Goal: Task Accomplishment & Management: Complete application form

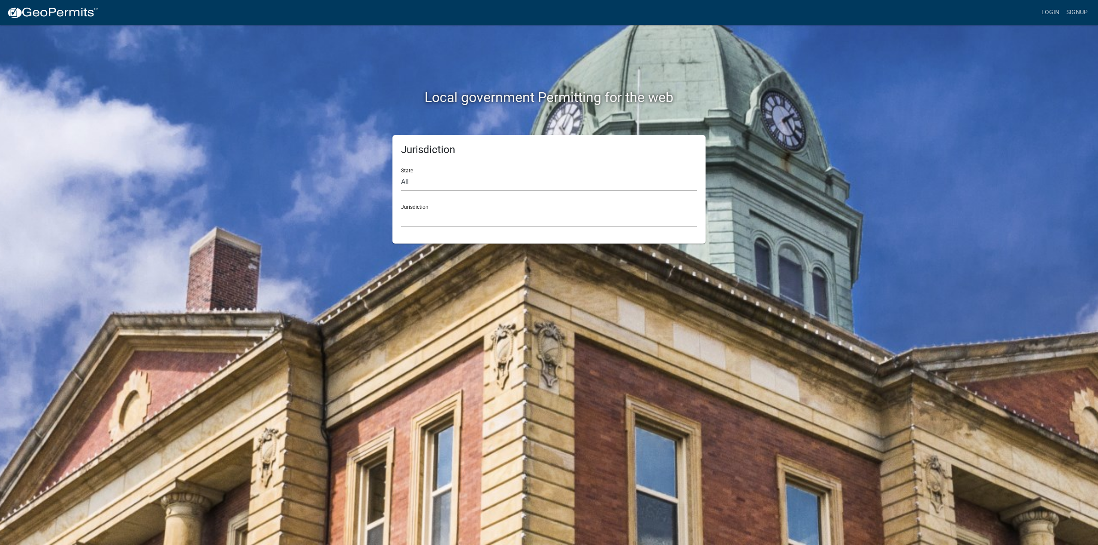
click at [425, 182] on select "All [US_STATE] [US_STATE] [US_STATE] [US_STATE] [US_STATE] [US_STATE] [US_STATE…" at bounding box center [549, 182] width 296 height 18
select select "[US_STATE]"
click at [401, 173] on select "All [US_STATE] [US_STATE] [US_STATE] [US_STATE] [US_STATE] [US_STATE] [US_STATE…" at bounding box center [549, 182] width 296 height 18
click at [429, 212] on select "[GEOGRAPHIC_DATA], [US_STATE][PERSON_NAME][GEOGRAPHIC_DATA], [US_STATE][PERSON_…" at bounding box center [549, 219] width 296 height 18
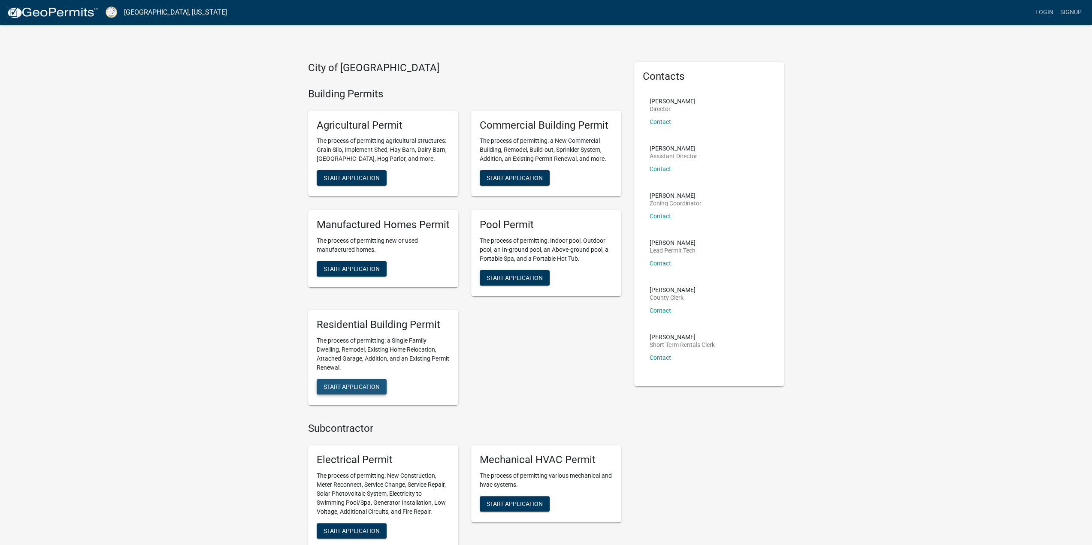
click at [348, 385] on span "Start Application" at bounding box center [351, 386] width 56 height 7
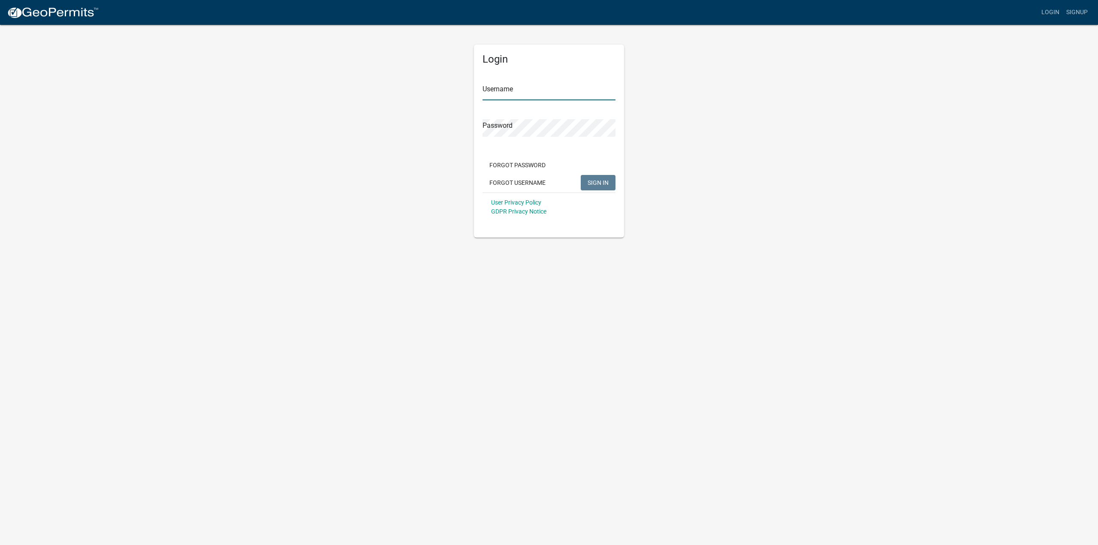
type input "Dreambuilt"
click at [589, 182] on span "SIGN IN" at bounding box center [598, 182] width 21 height 7
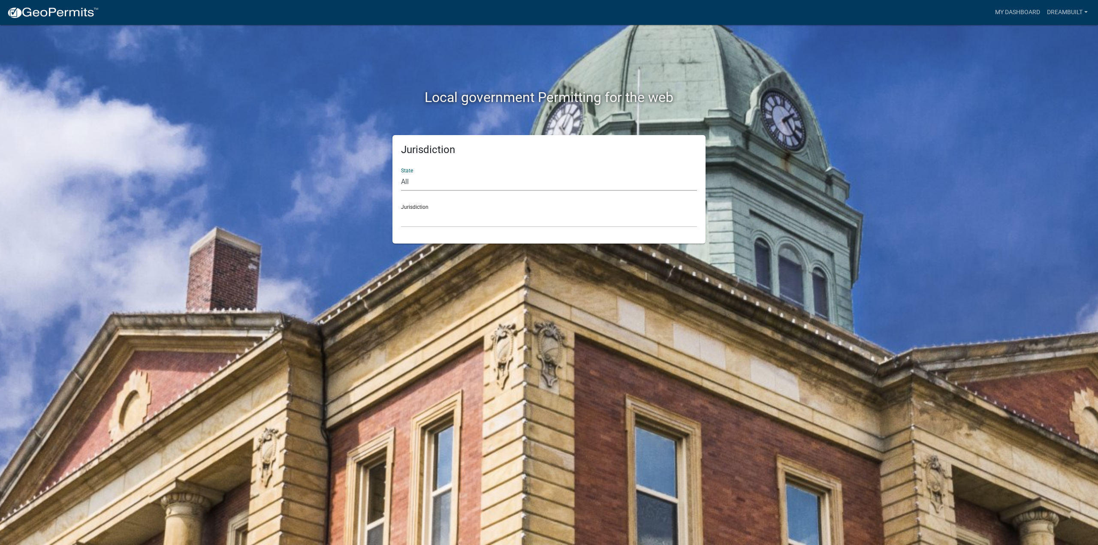
click at [440, 176] on select "All [US_STATE] [US_STATE] [US_STATE] [US_STATE] [US_STATE] [US_STATE] [US_STATE…" at bounding box center [549, 182] width 296 height 18
select select "[US_STATE]"
click at [401, 173] on select "All [US_STATE] [US_STATE] [US_STATE] [US_STATE] [US_STATE] [US_STATE] [US_STATE…" at bounding box center [549, 182] width 296 height 18
click at [434, 215] on select "[GEOGRAPHIC_DATA], [US_STATE][PERSON_NAME][GEOGRAPHIC_DATA], [US_STATE][PERSON_…" at bounding box center [549, 219] width 296 height 18
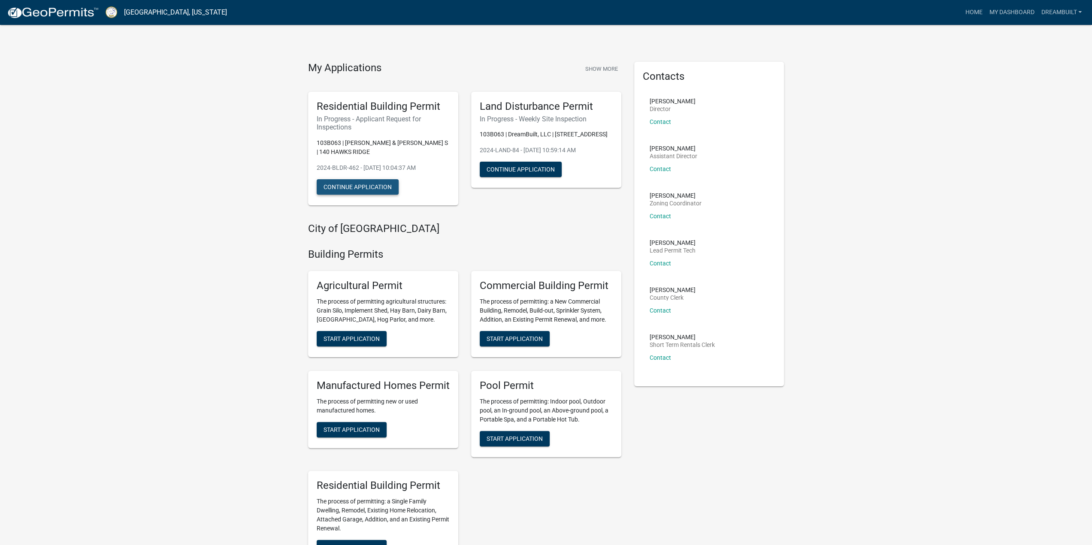
click at [351, 187] on button "Continue Application" at bounding box center [358, 186] width 82 height 15
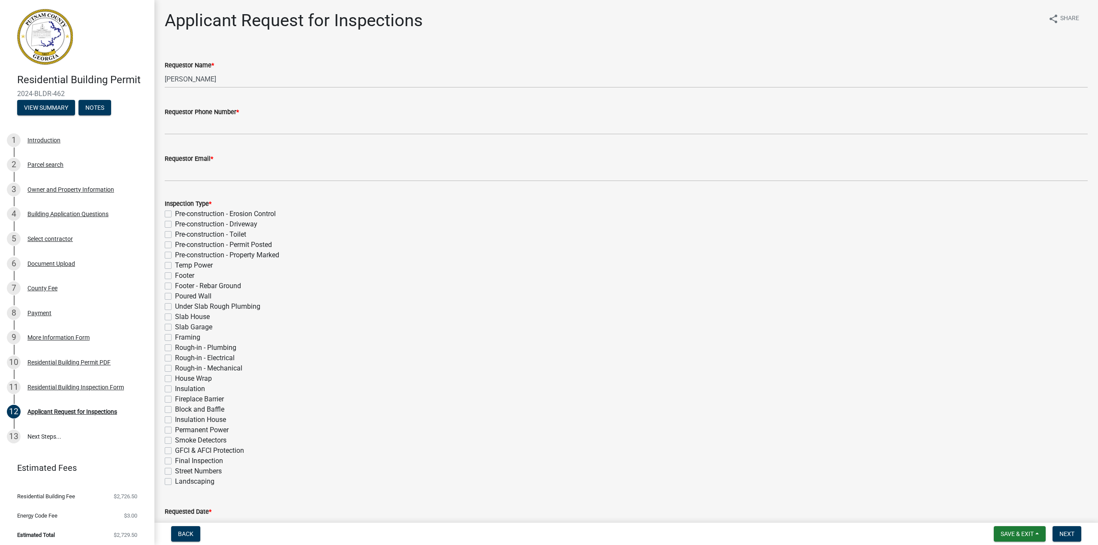
scroll to position [43, 0]
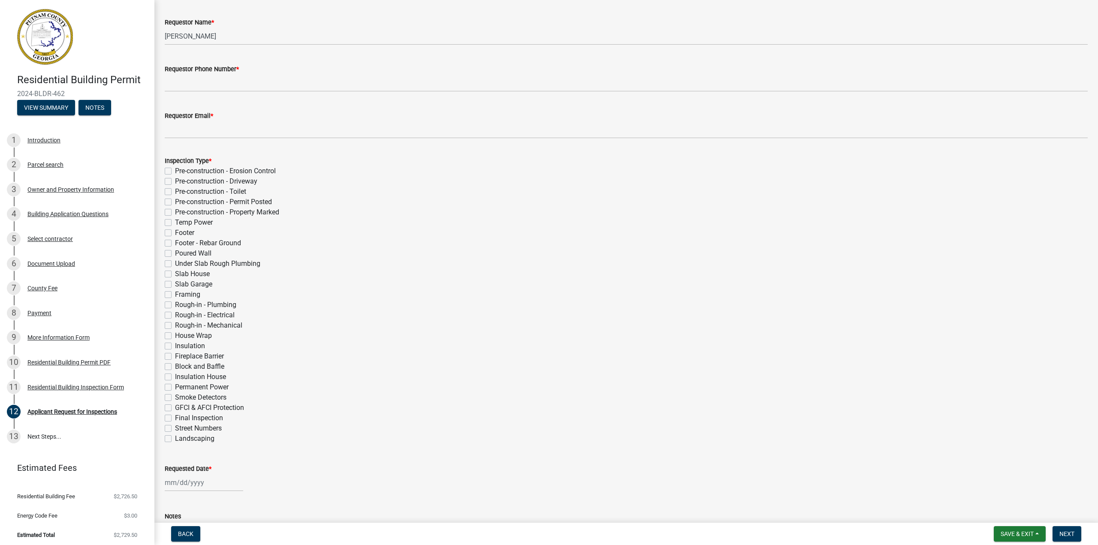
click at [175, 418] on label "Final Inspection" at bounding box center [199, 418] width 48 height 10
click at [175, 418] on input "Final Inspection" at bounding box center [178, 416] width 6 height 6
checkbox input "true"
checkbox input "false"
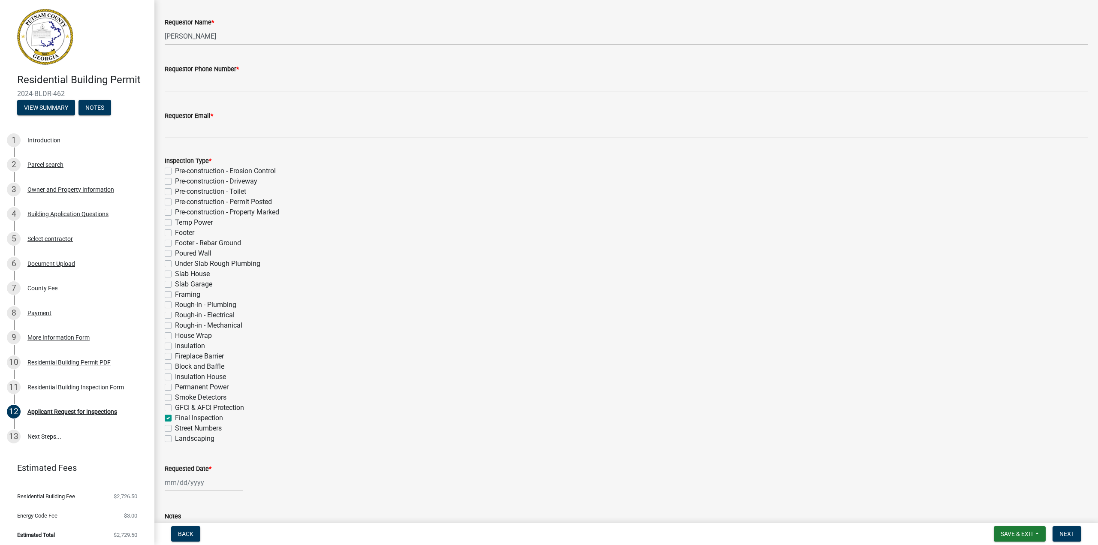
checkbox input "false"
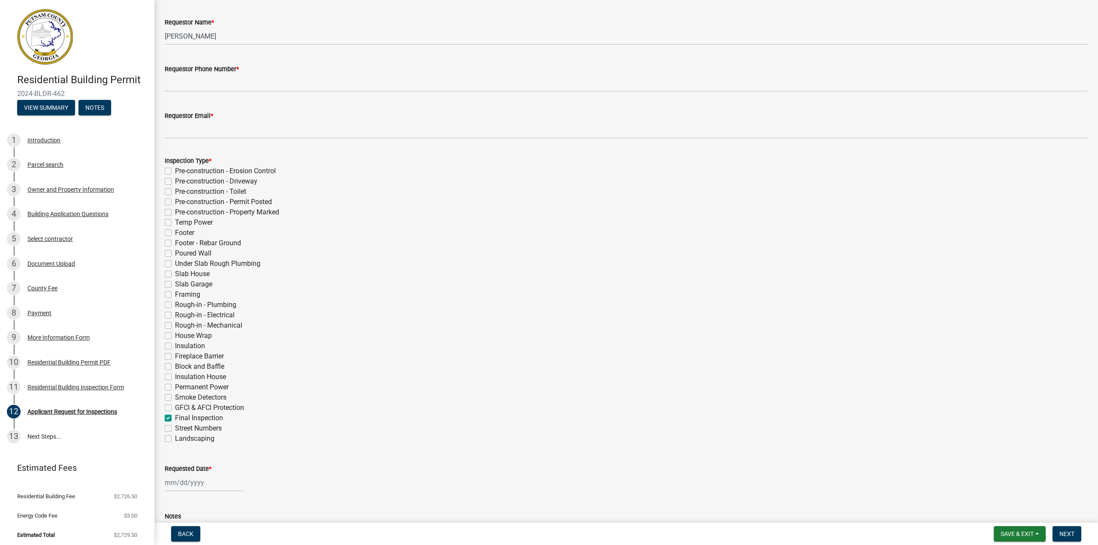
checkbox input "false"
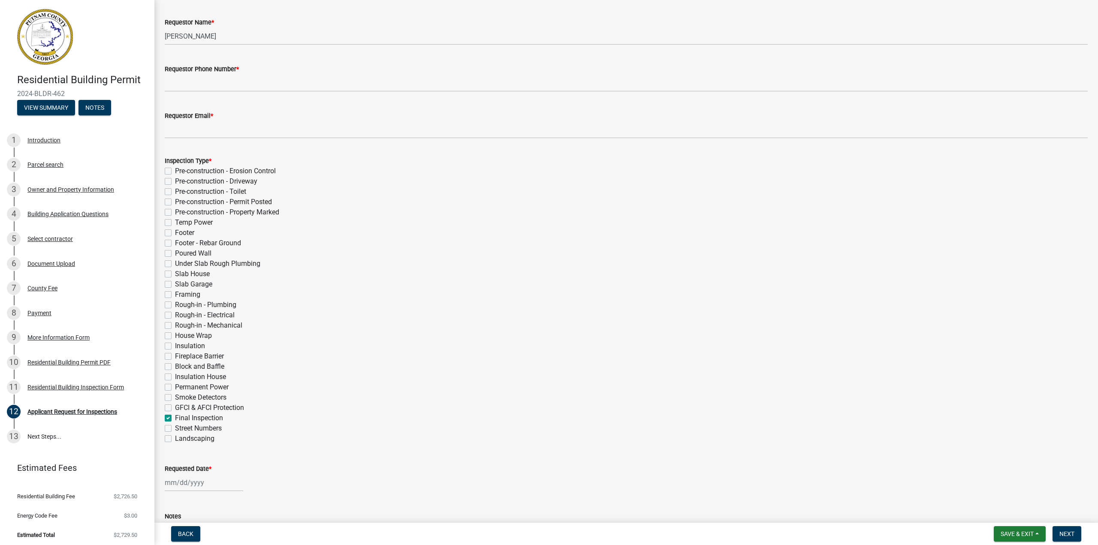
checkbox input "false"
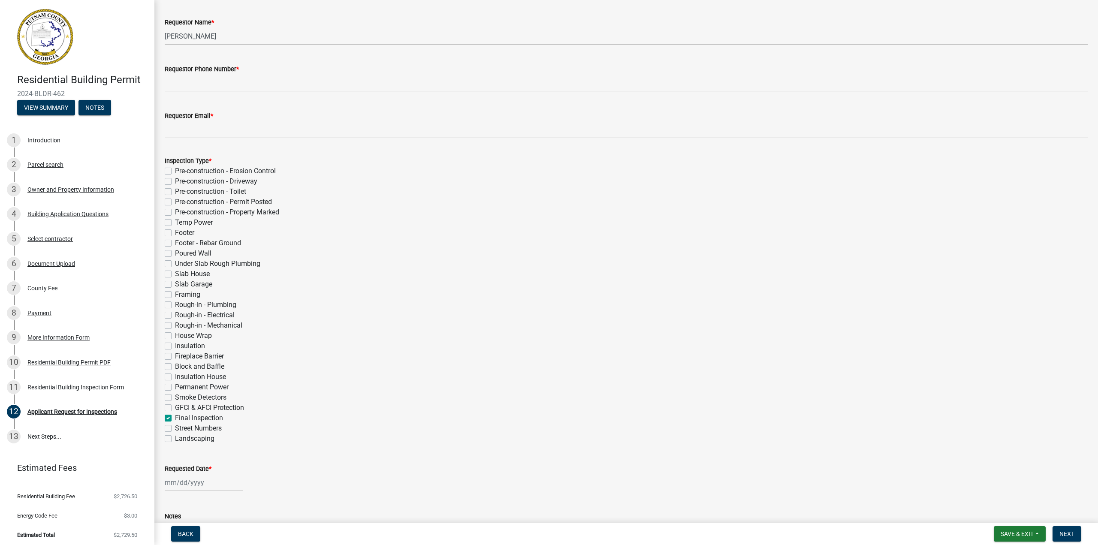
checkbox input "false"
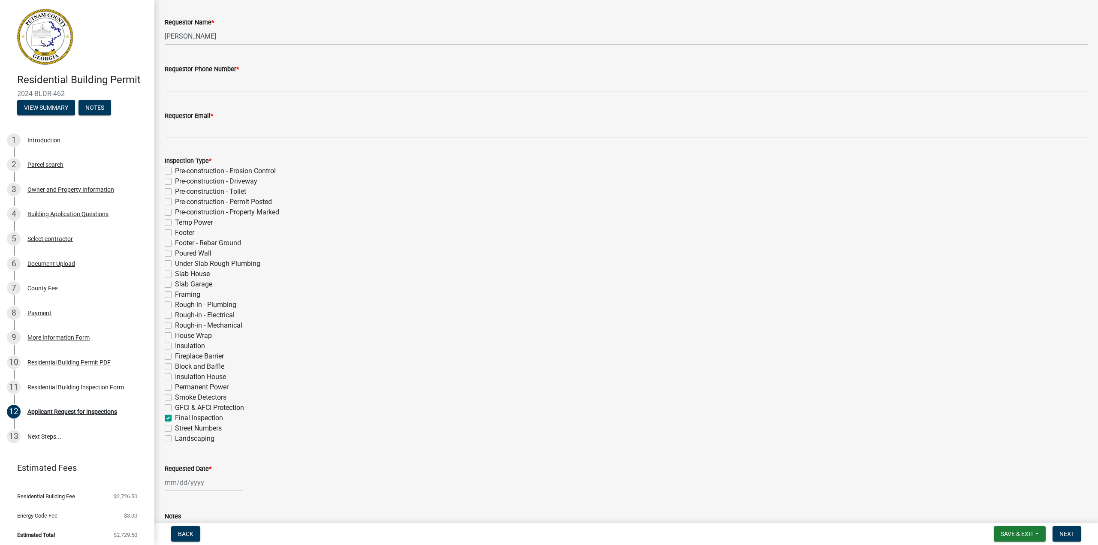
checkbox input "false"
checkbox input "true"
checkbox input "false"
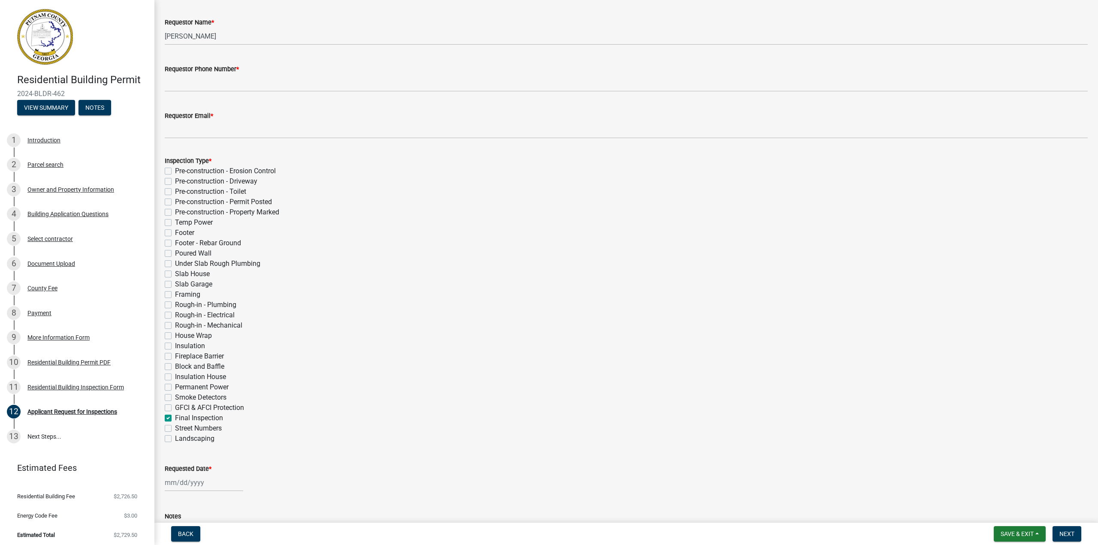
scroll to position [125, 0]
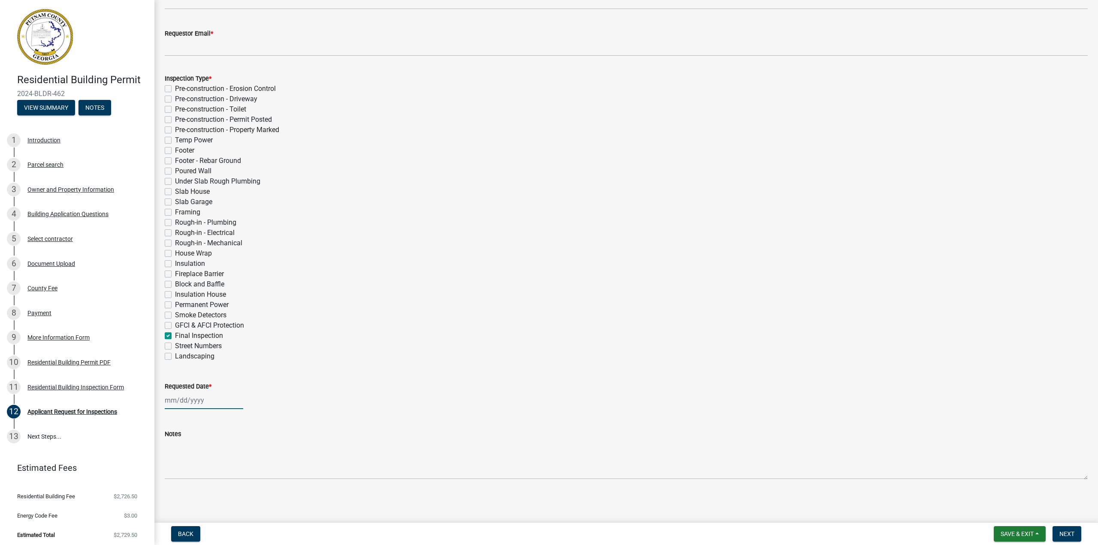
click at [171, 399] on div at bounding box center [204, 401] width 79 height 18
select select "9"
select select "2025"
click at [175, 340] on div "15" at bounding box center [173, 341] width 14 height 14
type input "09/15/2025"
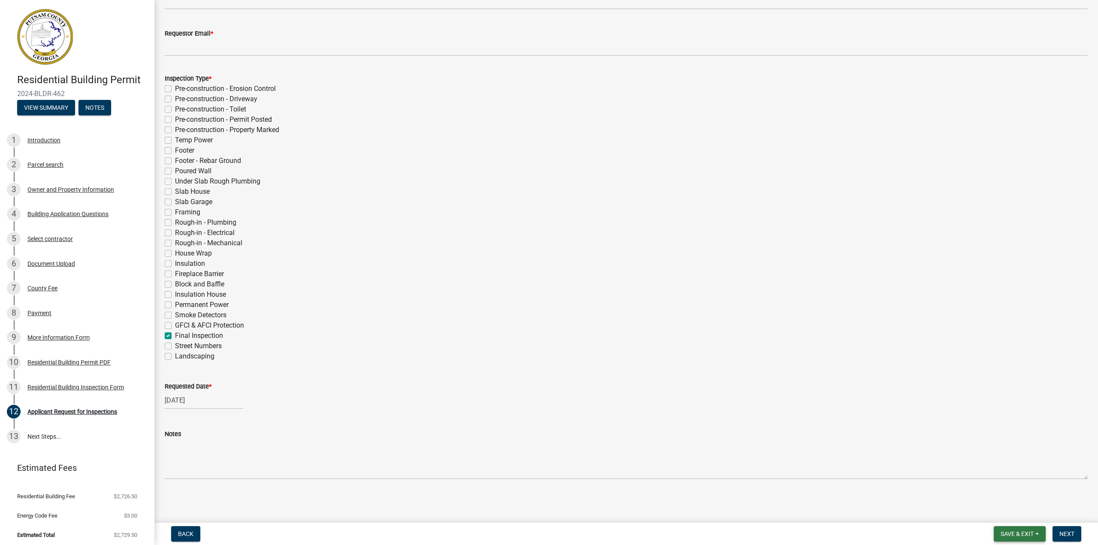
click at [1017, 532] on span "Save & Exit" at bounding box center [1017, 534] width 33 height 7
click at [1012, 508] on button "Save & Exit" at bounding box center [1011, 512] width 69 height 21
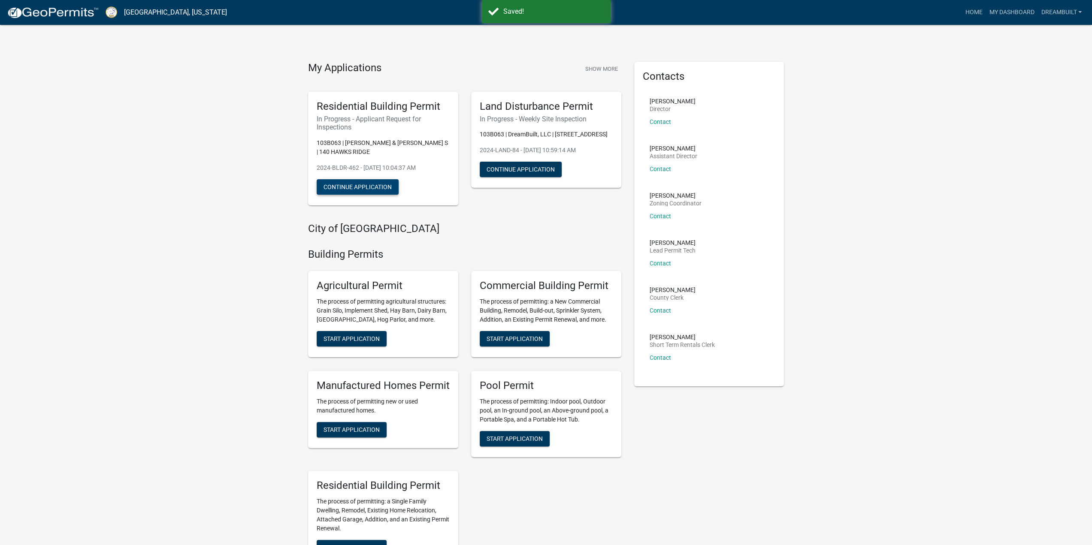
click at [360, 184] on button "Continue Application" at bounding box center [358, 186] width 82 height 15
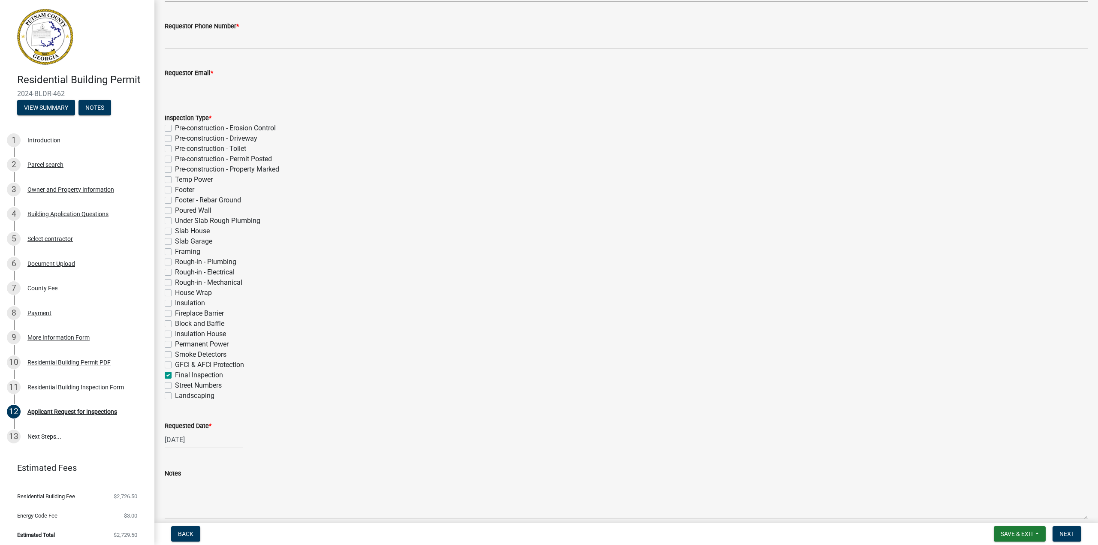
scroll to position [125, 0]
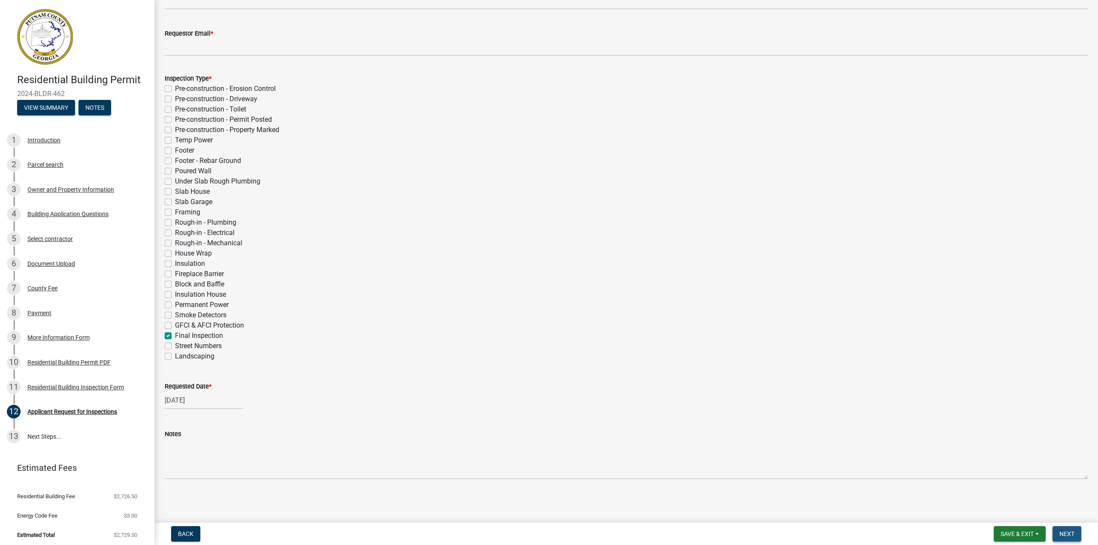
click at [1068, 532] on span "Next" at bounding box center [1067, 534] width 15 height 7
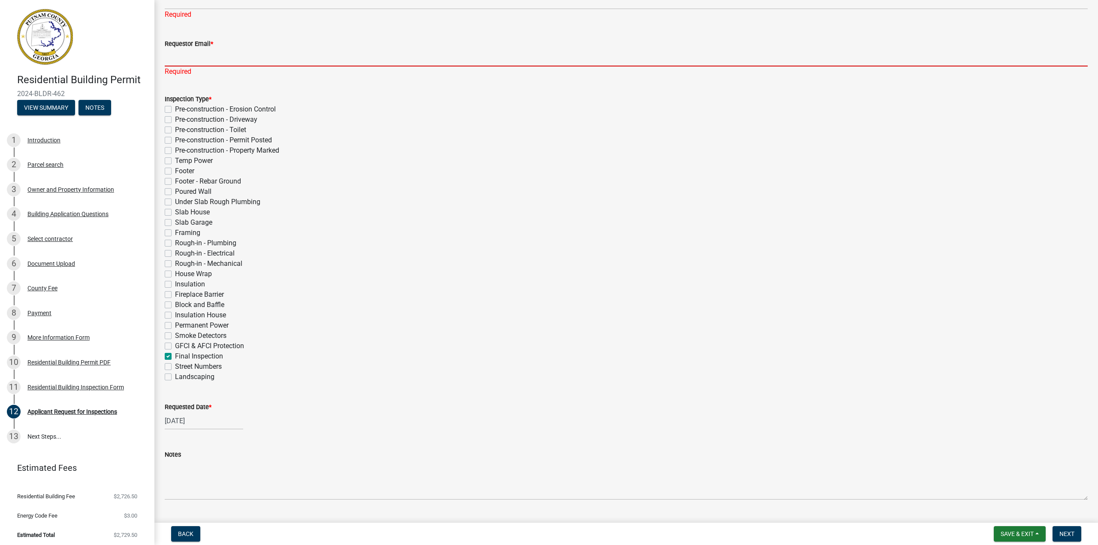
click at [184, 60] on input "Requestor Email *" at bounding box center [626, 58] width 923 height 18
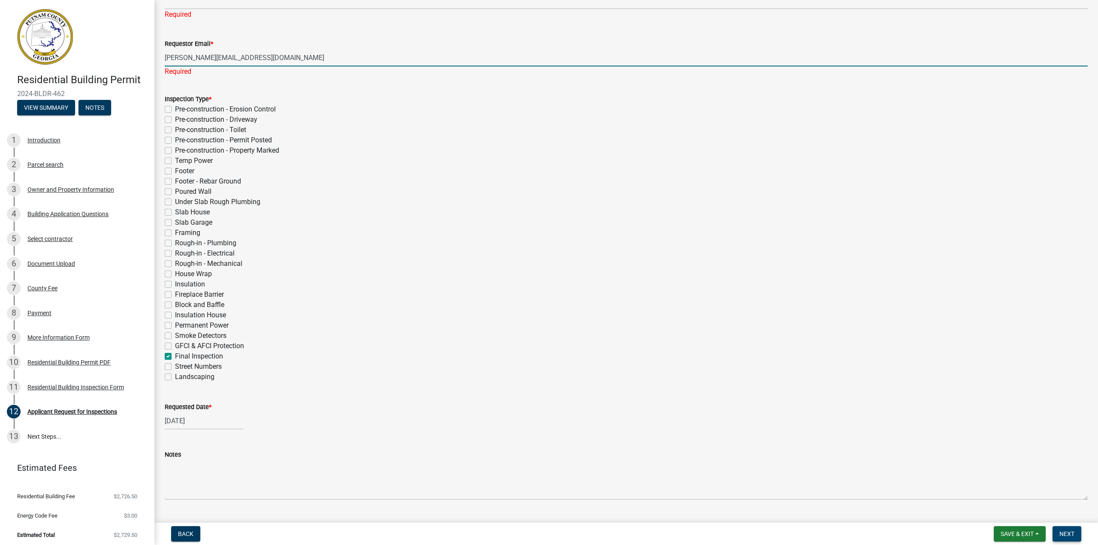
type input "derek@dreambuilt.com"
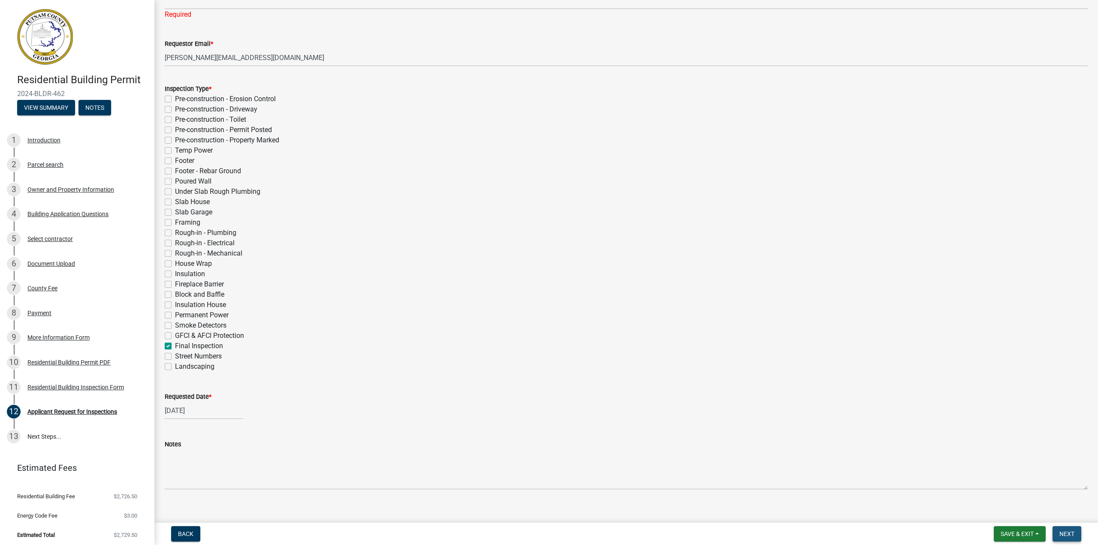
click at [1062, 535] on span "Next" at bounding box center [1067, 534] width 15 height 7
click at [1066, 533] on span "Next" at bounding box center [1067, 534] width 15 height 7
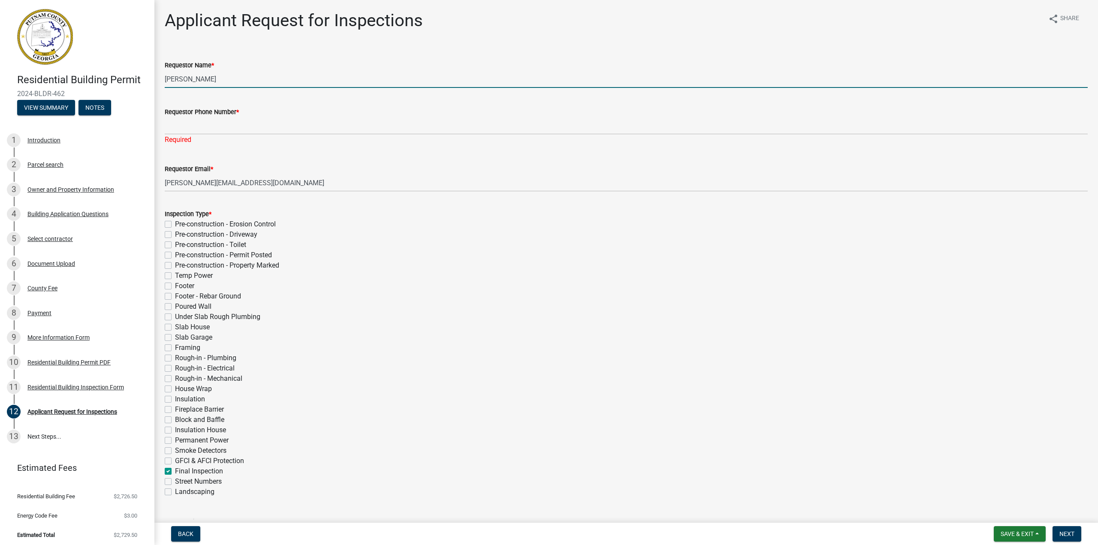
click at [212, 78] on input "Michele Rivera" at bounding box center [626, 79] width 923 height 18
drag, startPoint x: 219, startPoint y: 79, endPoint x: 159, endPoint y: 77, distance: 60.1
click at [159, 77] on div "Requestor Name * Michele Rivera" at bounding box center [626, 68] width 936 height 40
type input "Derek Welch"
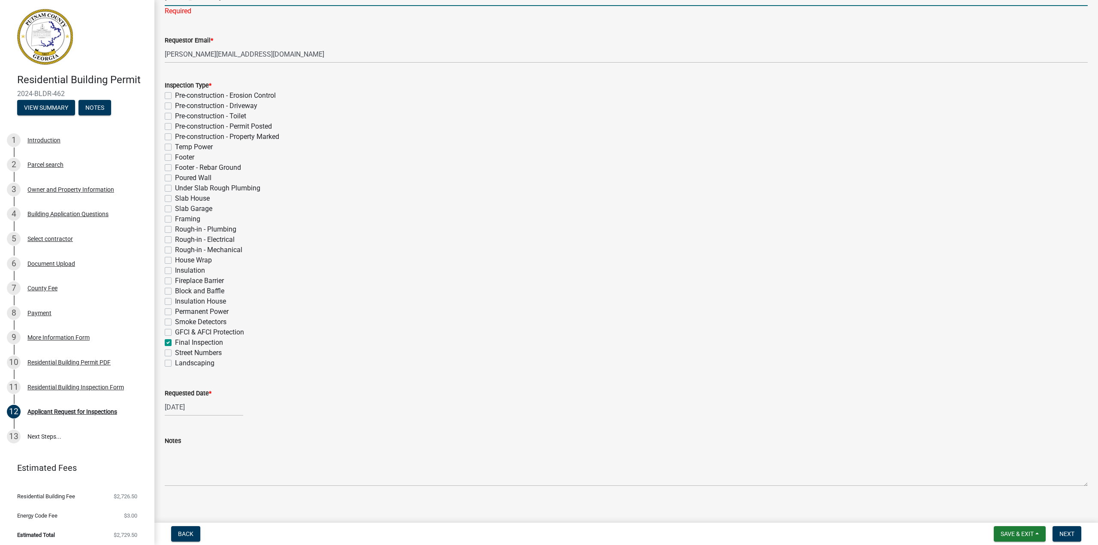
scroll to position [136, 0]
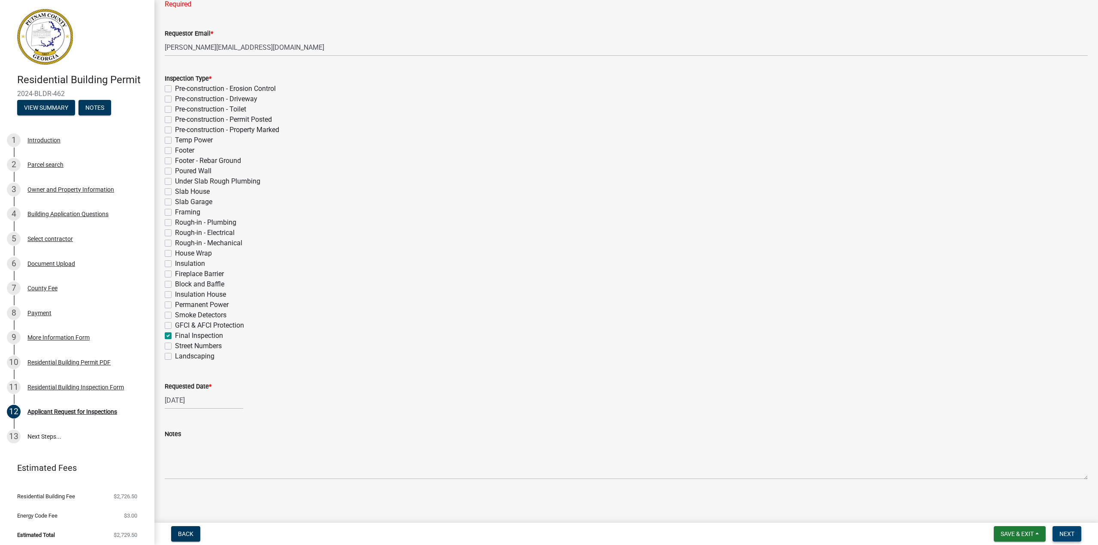
type input "706-473-6330"
click at [1070, 533] on span "Next" at bounding box center [1067, 534] width 15 height 7
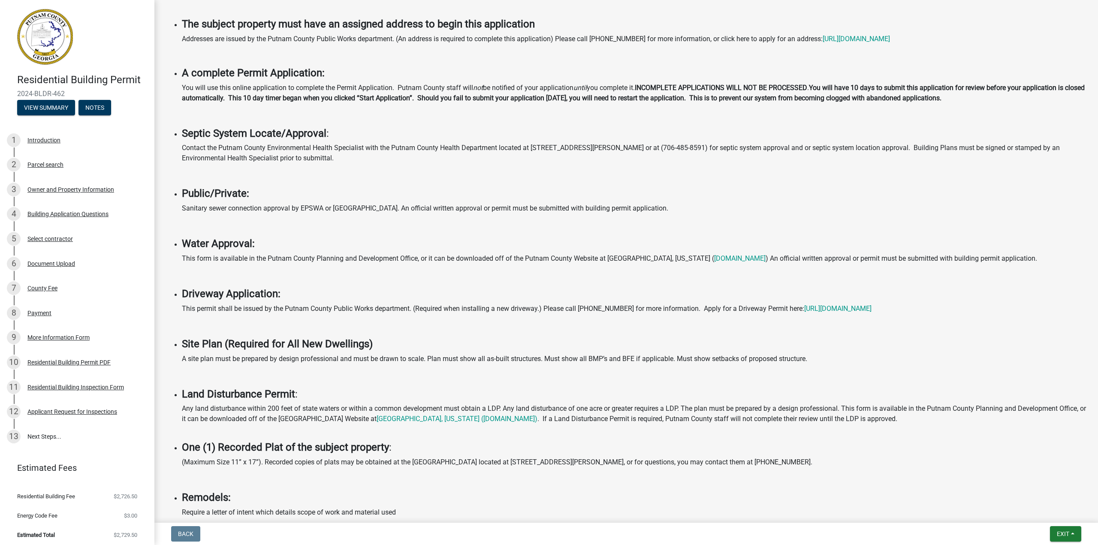
scroll to position [0, 0]
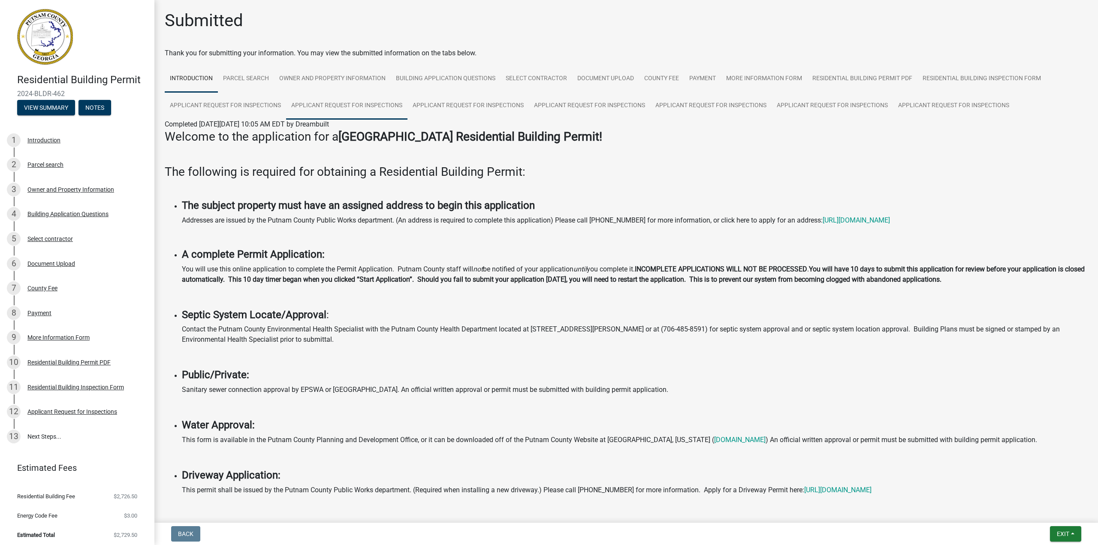
click at [349, 106] on link "Applicant Request for Inspections" at bounding box center [346, 105] width 121 height 27
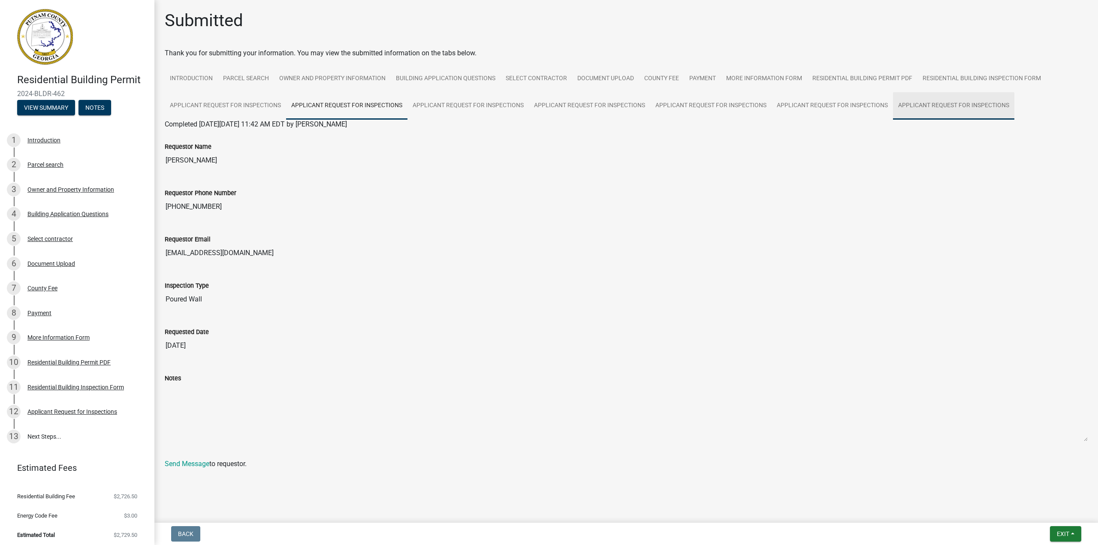
click at [962, 107] on link "Applicant Request for Inspections" at bounding box center [953, 105] width 121 height 27
